Goal: Task Accomplishment & Management: Manage account settings

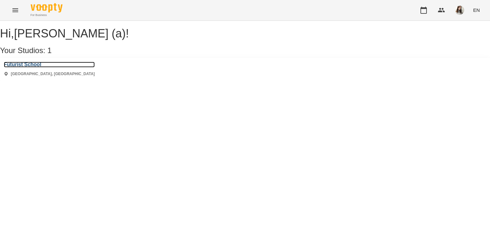
drag, startPoint x: 35, startPoint y: 72, endPoint x: 72, endPoint y: 56, distance: 39.8
click at [35, 67] on h3 "Futurist School" at bounding box center [49, 65] width 91 height 6
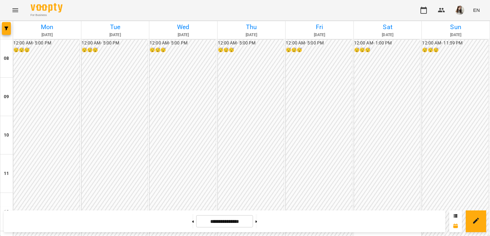
scroll to position [287, 0]
click at [192, 220] on button at bounding box center [193, 221] width 2 height 14
type input "**********"
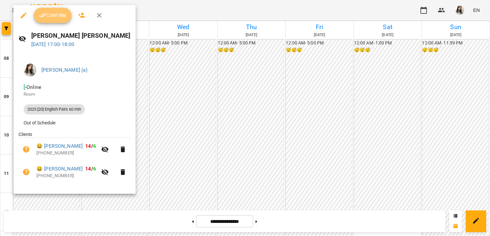
click at [55, 19] on button "Confirm" at bounding box center [53, 15] width 38 height 15
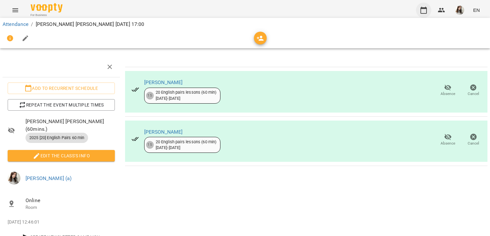
click at [424, 11] on icon "button" at bounding box center [424, 10] width 8 height 8
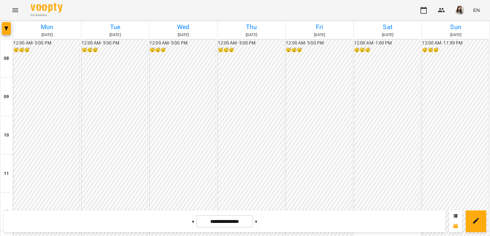
scroll to position [287, 0]
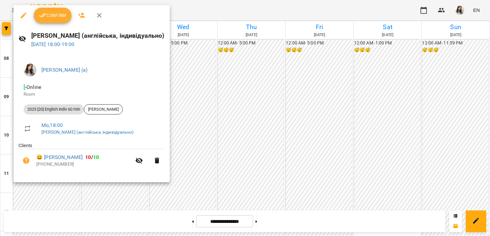
click at [54, 16] on span "Confirm" at bounding box center [52, 15] width 27 height 8
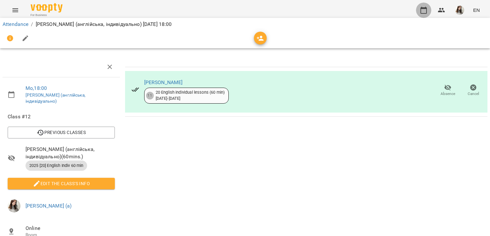
click at [423, 10] on icon "button" at bounding box center [424, 10] width 8 height 8
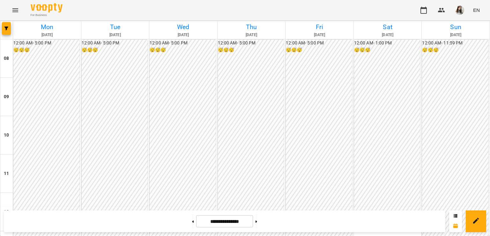
scroll to position [287, 0]
